Goal: Browse casually

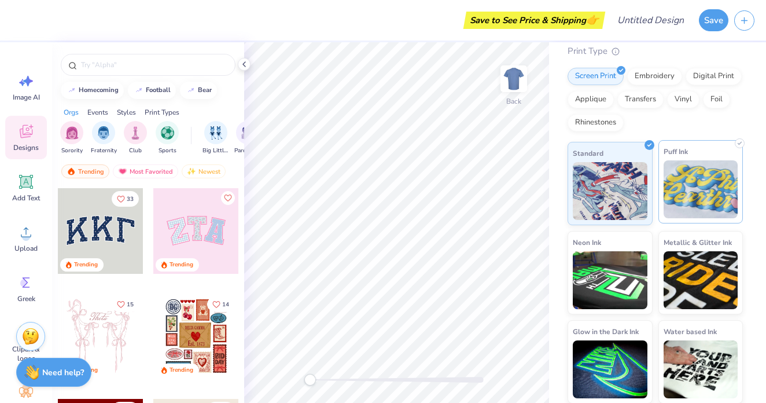
click at [712, 192] on img at bounding box center [701, 189] width 75 height 58
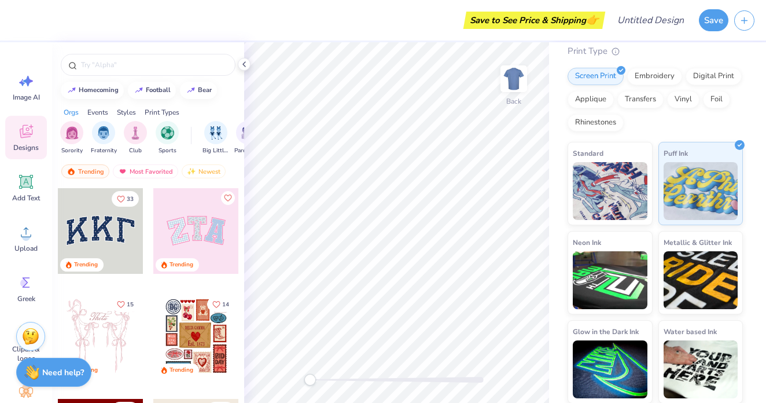
click at [687, 313] on div "Standard Puff Ink Neon Ink Metallic & Glitter Ink Glow in the Dark Ink Water ba…" at bounding box center [655, 273] width 175 height 262
click at [687, 283] on img at bounding box center [701, 278] width 75 height 58
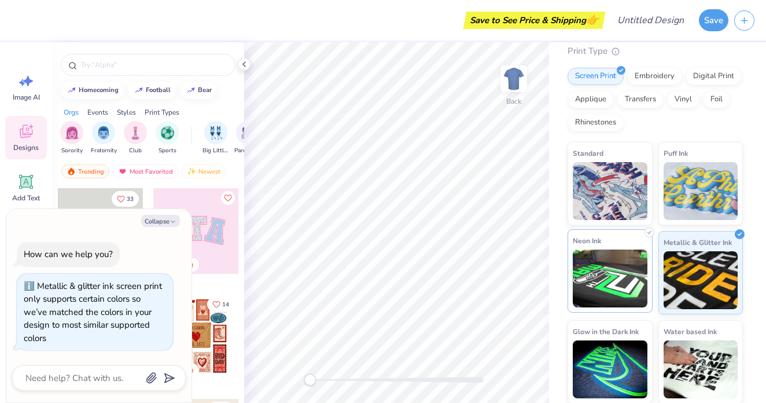
click at [627, 285] on img at bounding box center [610, 278] width 75 height 58
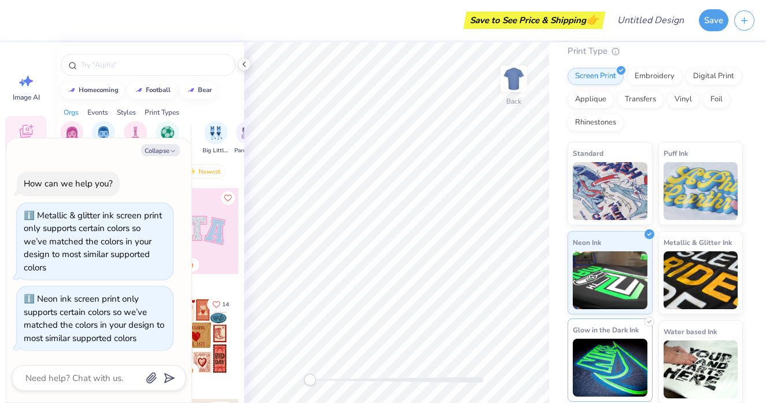
click at [601, 379] on img at bounding box center [610, 367] width 75 height 58
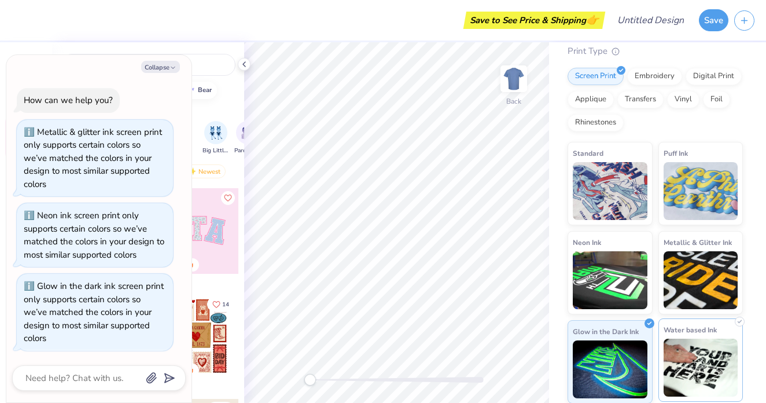
click at [711, 356] on img at bounding box center [701, 367] width 75 height 58
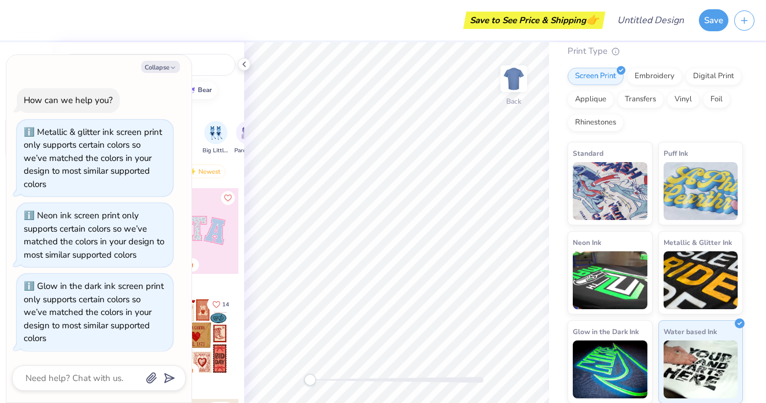
click at [167, 45] on div at bounding box center [148, 61] width 192 height 39
click at [227, 385] on div "14 Trending" at bounding box center [196, 345] width 87 height 105
click at [241, 68] on div at bounding box center [244, 64] width 13 height 13
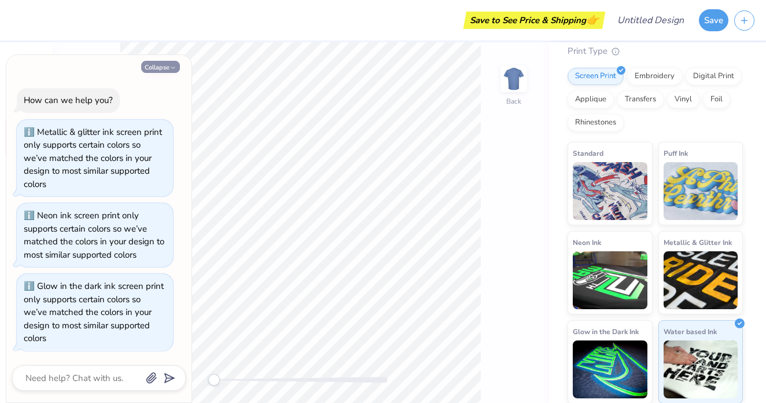
click at [179, 73] on button "Collapse" at bounding box center [160, 67] width 39 height 12
type textarea "x"
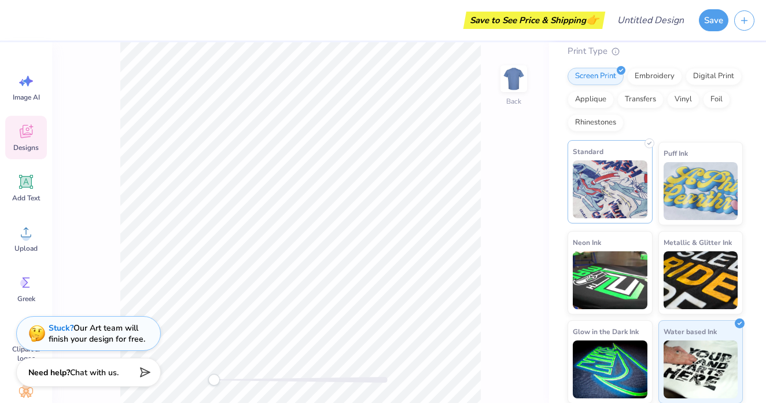
click at [632, 170] on img at bounding box center [610, 189] width 75 height 58
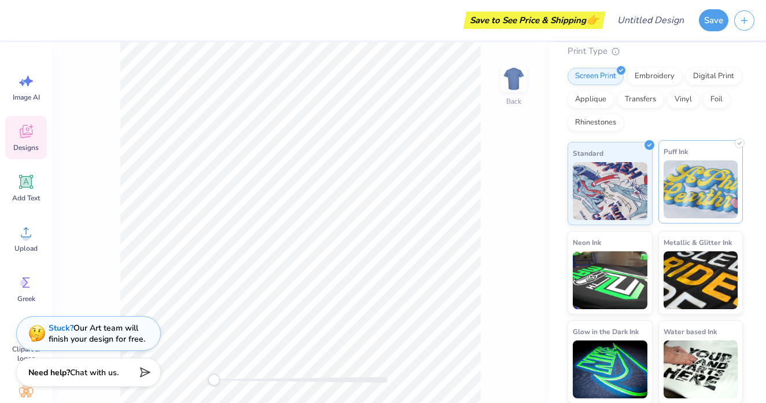
click at [717, 193] on img at bounding box center [701, 189] width 75 height 58
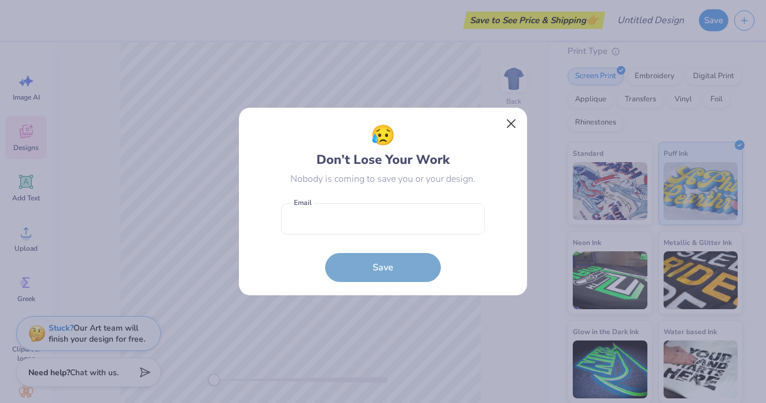
click at [519, 120] on button "Close" at bounding box center [512, 124] width 22 height 22
